Goal: Navigation & Orientation: Go to known website

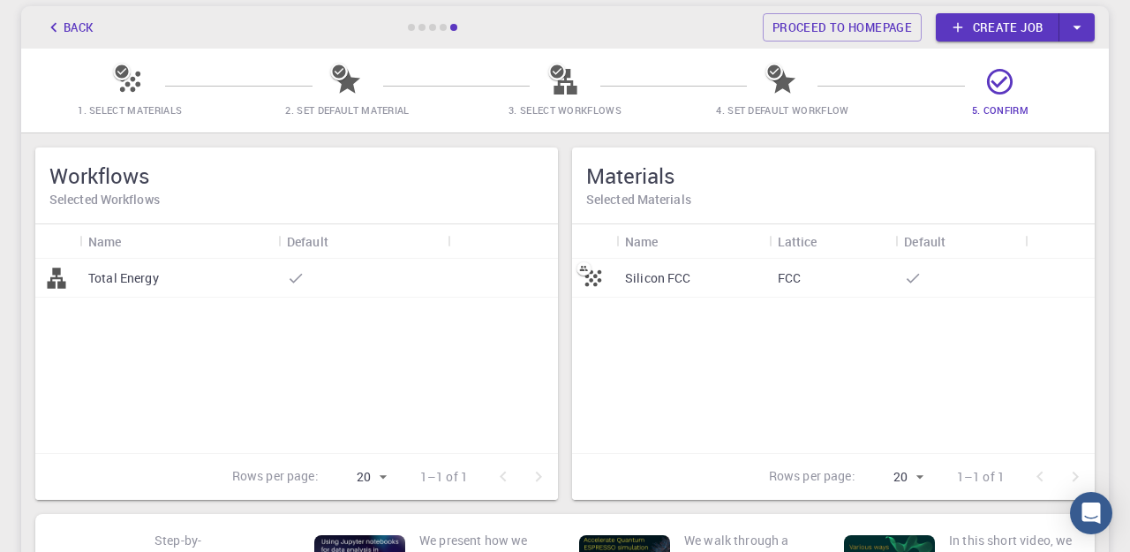
scroll to position [88, 0]
click at [865, 29] on link "Proceed to homepage" at bounding box center [842, 28] width 159 height 28
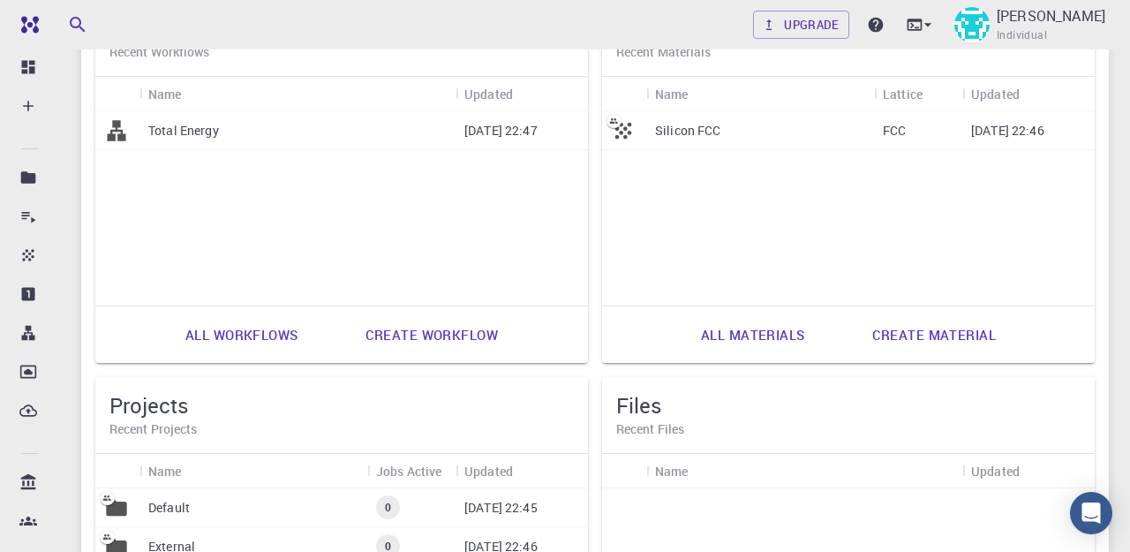
scroll to position [576, 0]
